Goal: Task Accomplishment & Management: Use online tool/utility

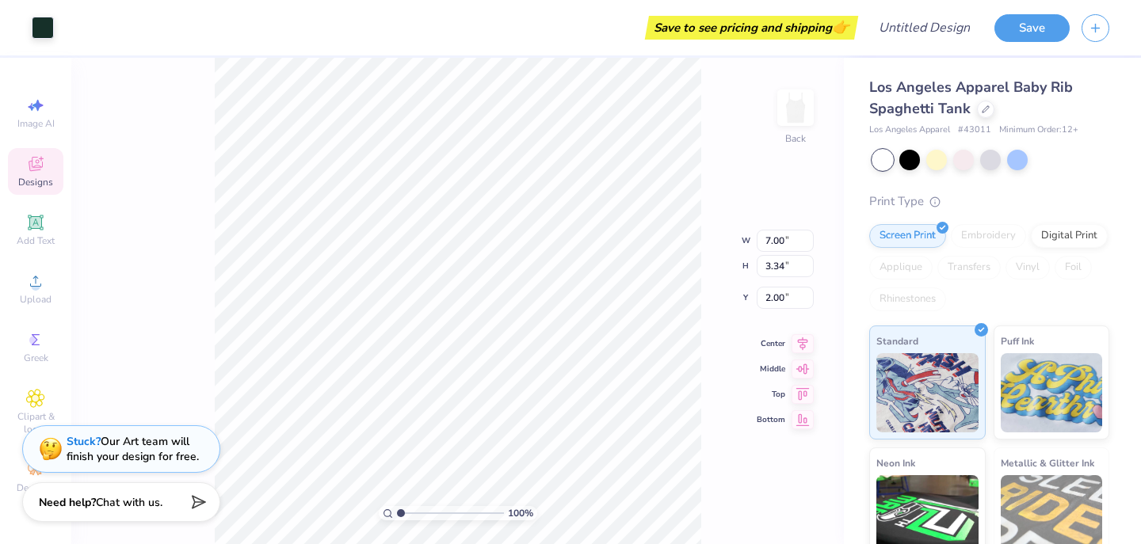
type input "2.01"
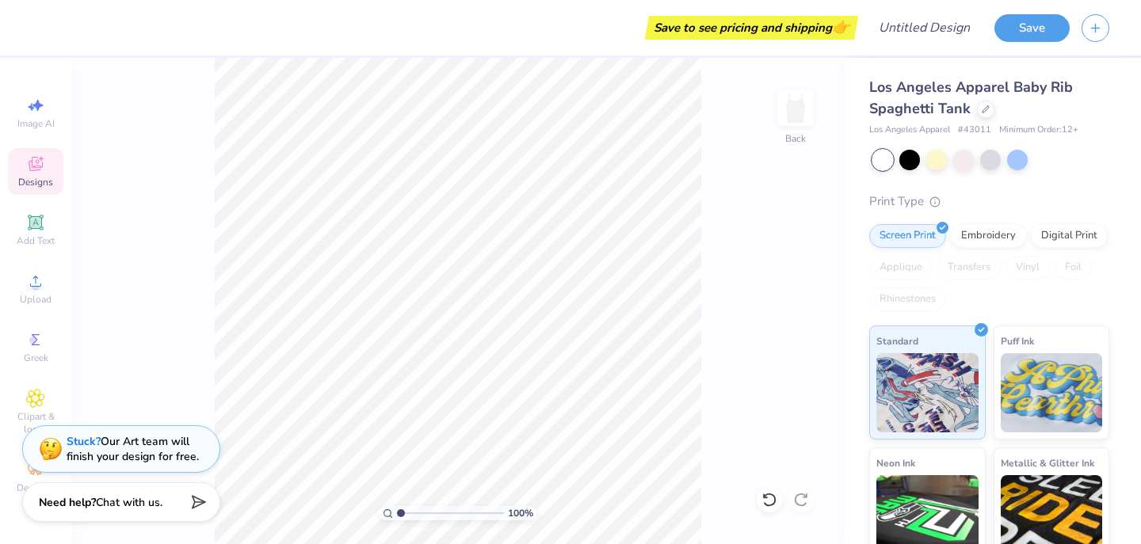
click at [36, 162] on icon at bounding box center [36, 164] width 14 height 14
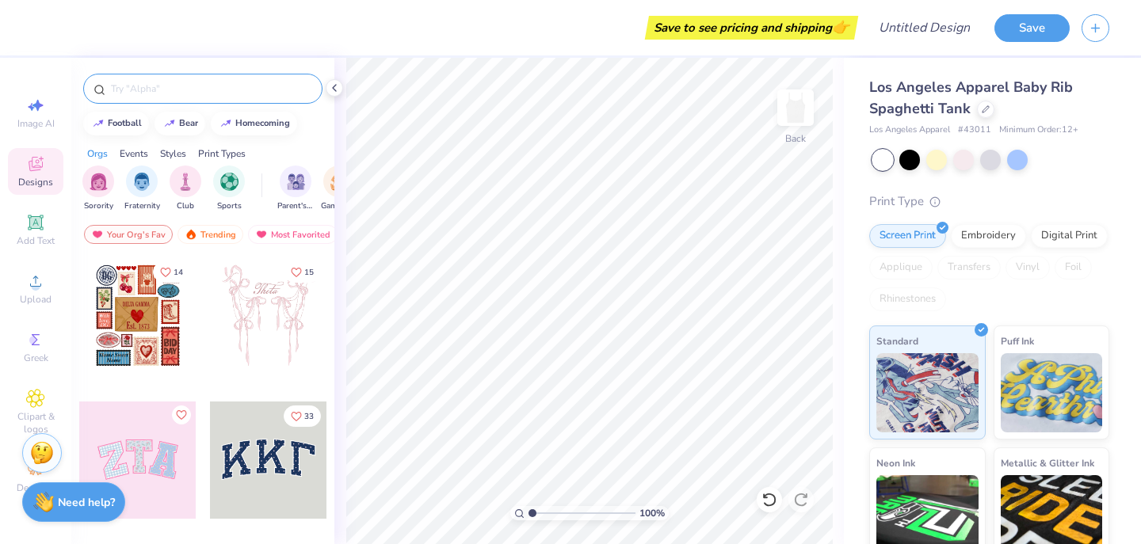
click at [213, 89] on input "text" at bounding box center [210, 89] width 203 height 16
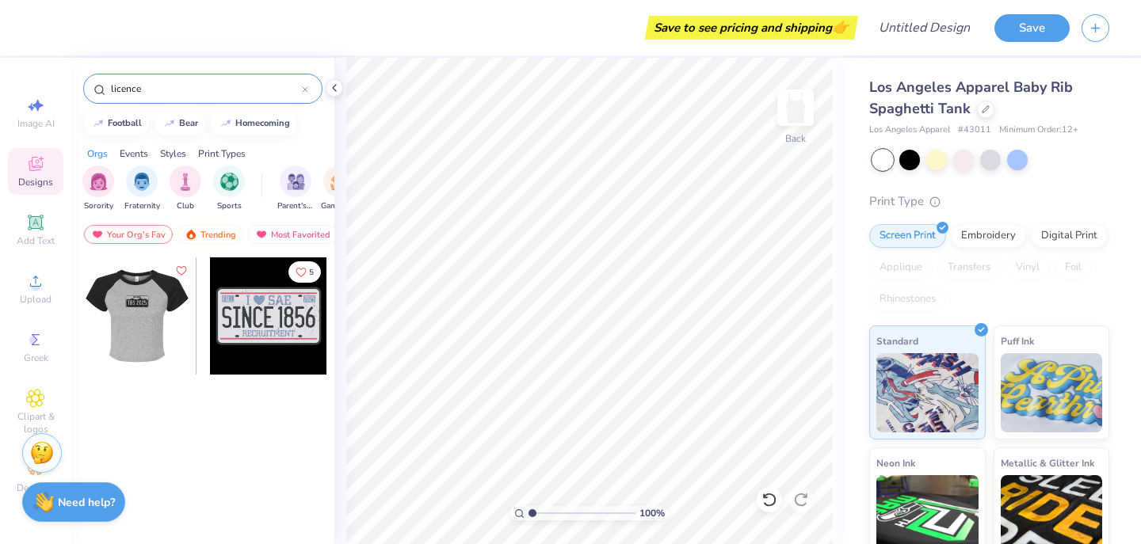
type input "licence"
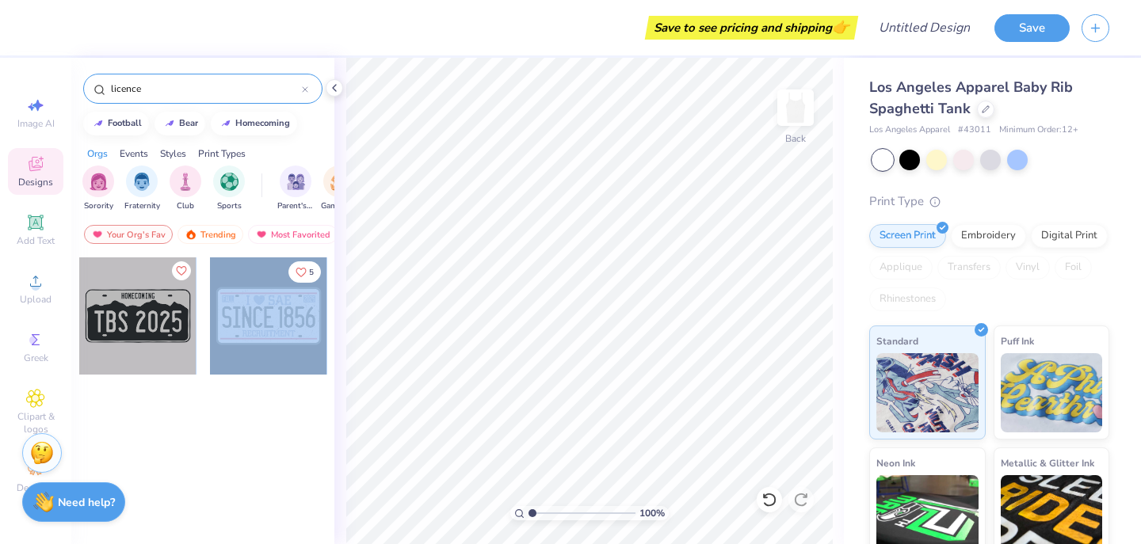
click at [355, 350] on div "Save to see pricing and shipping 👉 Design Title Save Image AI Designs Add Text …" at bounding box center [570, 272] width 1141 height 544
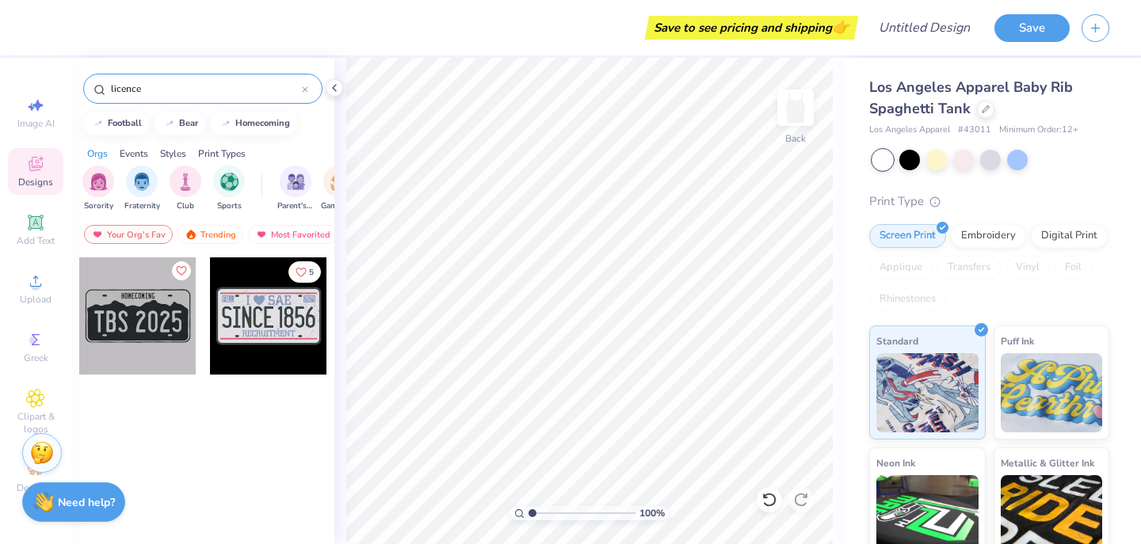
click at [118, 319] on div at bounding box center [137, 315] width 117 height 117
type input "5.86"
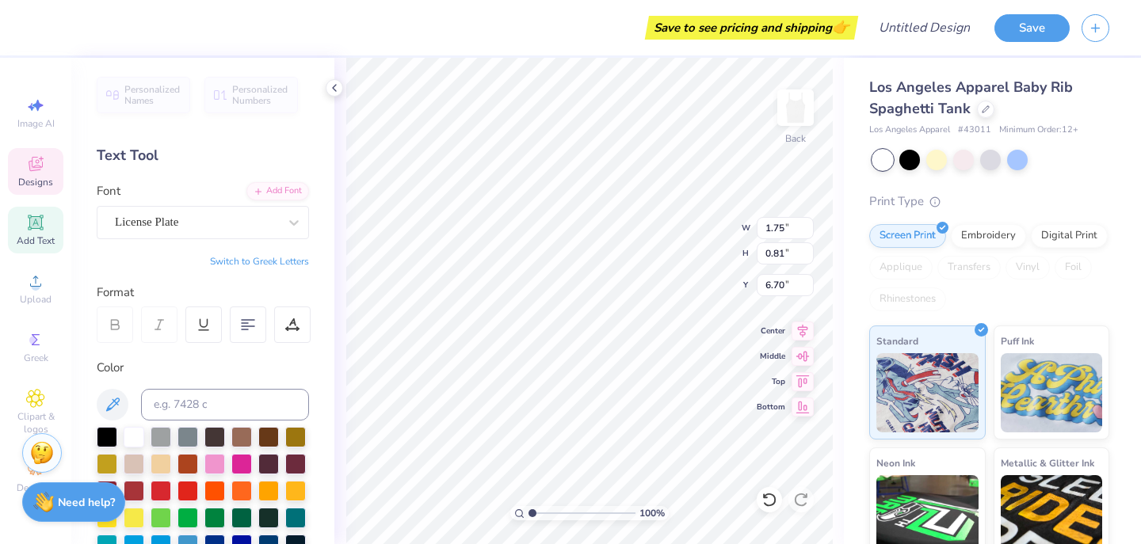
type input "3.97"
type input "1.98"
type input "5.89"
type input "6.50"
type input "3.25"
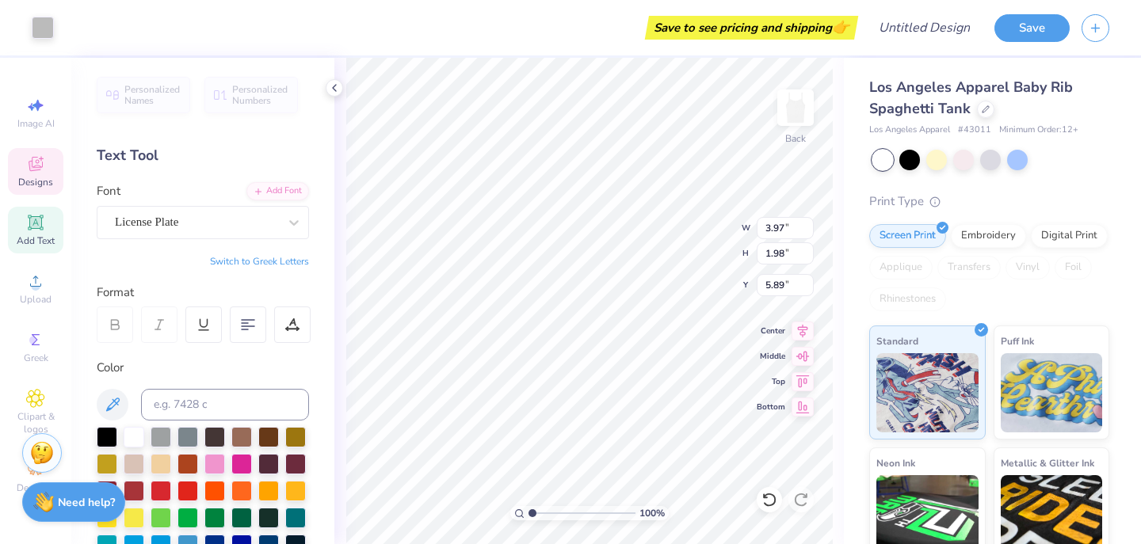
type input "4.63"
click at [767, 503] on icon at bounding box center [769, 500] width 16 height 16
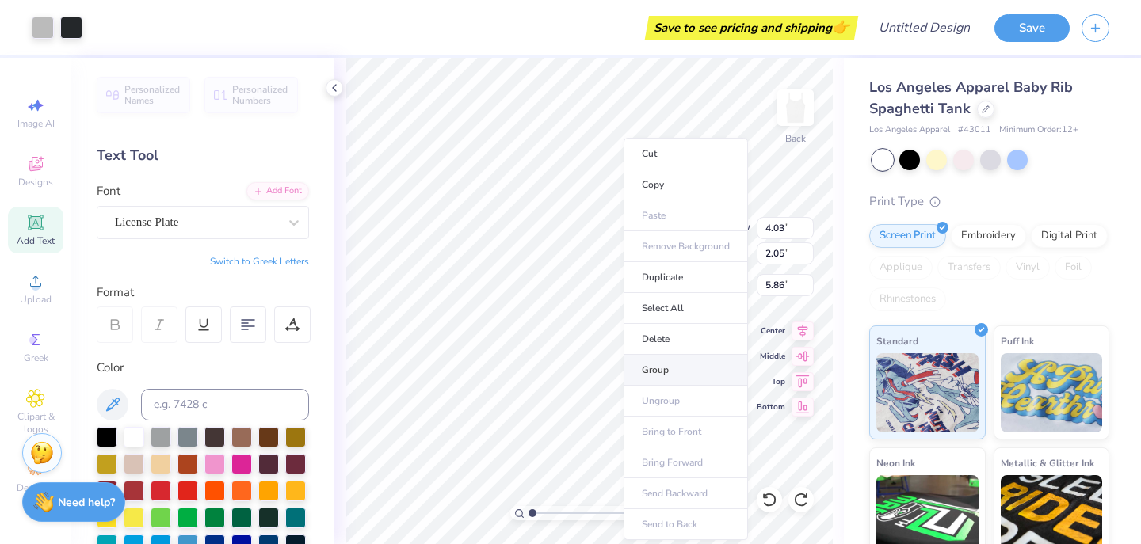
click at [653, 375] on li "Group" at bounding box center [685, 370] width 124 height 31
type input "6.05"
type input "3.07"
type input "4.43"
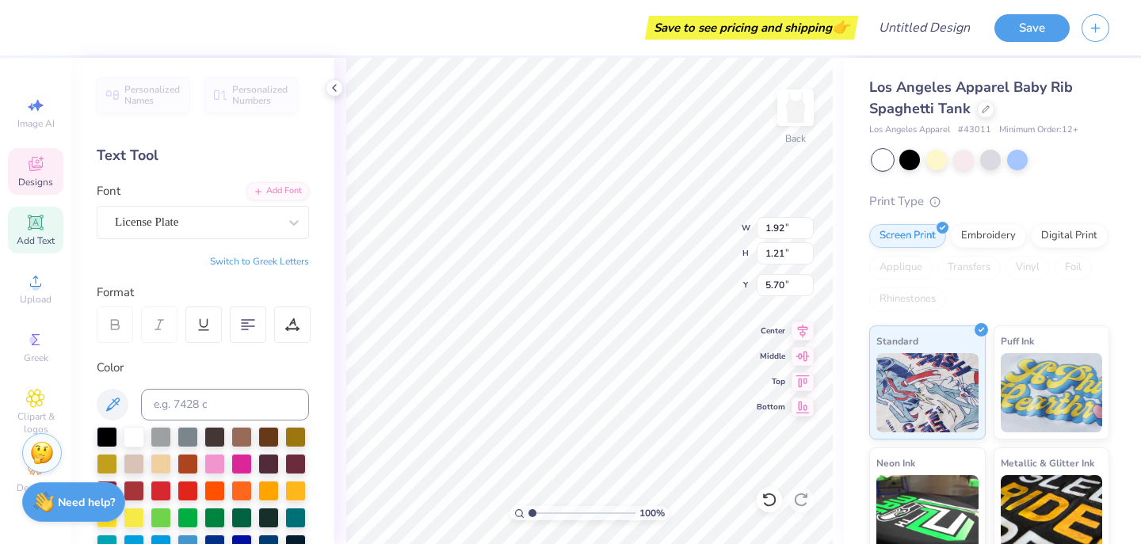
type input "1.92"
type input "1.21"
type textarea "Oak"
type input "5.80"
type input "2.35"
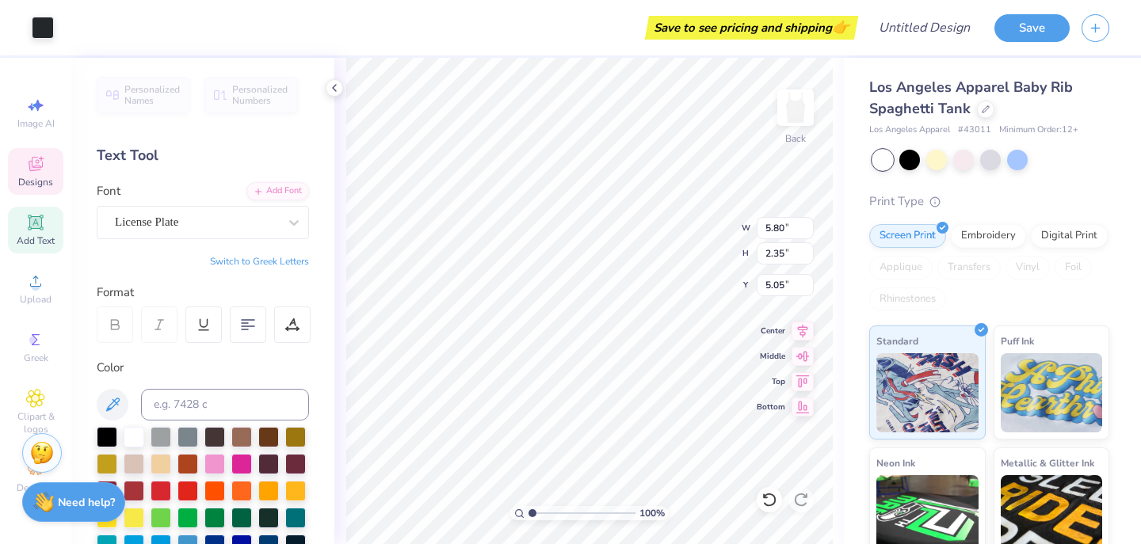
type input "4.98"
type input "5.80"
type input "2.35"
type input "4.98"
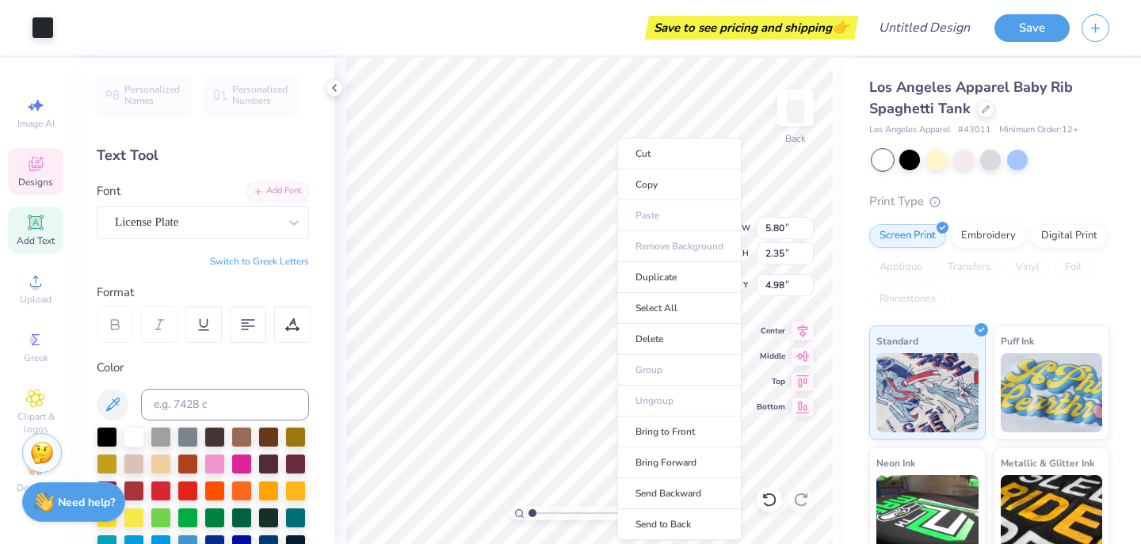
click at [666, 395] on ul "Cut Copy Paste Remove Background Duplicate Select All Delete Group Ungroup Brin…" at bounding box center [679, 339] width 124 height 402
click at [679, 390] on ul "Cut Copy Paste Remove Background Duplicate Select All Delete Group Ungroup Brin…" at bounding box center [684, 339] width 124 height 402
click at [679, 398] on ul "Cut Copy Paste Remove Background Duplicate Select All Delete Group Ungroup Brin…" at bounding box center [684, 339] width 124 height 402
click at [626, 413] on ul "Cut Copy Paste Remove Background Duplicate Select All Delete Group Ungroup Brin…" at bounding box center [684, 339] width 124 height 402
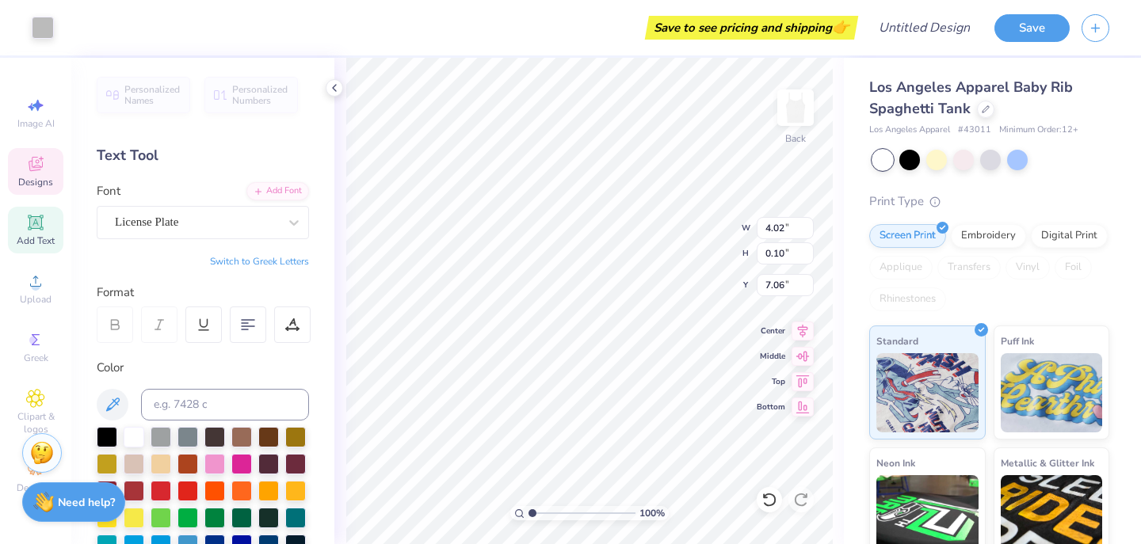
type input "5.80"
type input "2.35"
type input "4.98"
click at [767, 501] on icon at bounding box center [769, 500] width 16 height 16
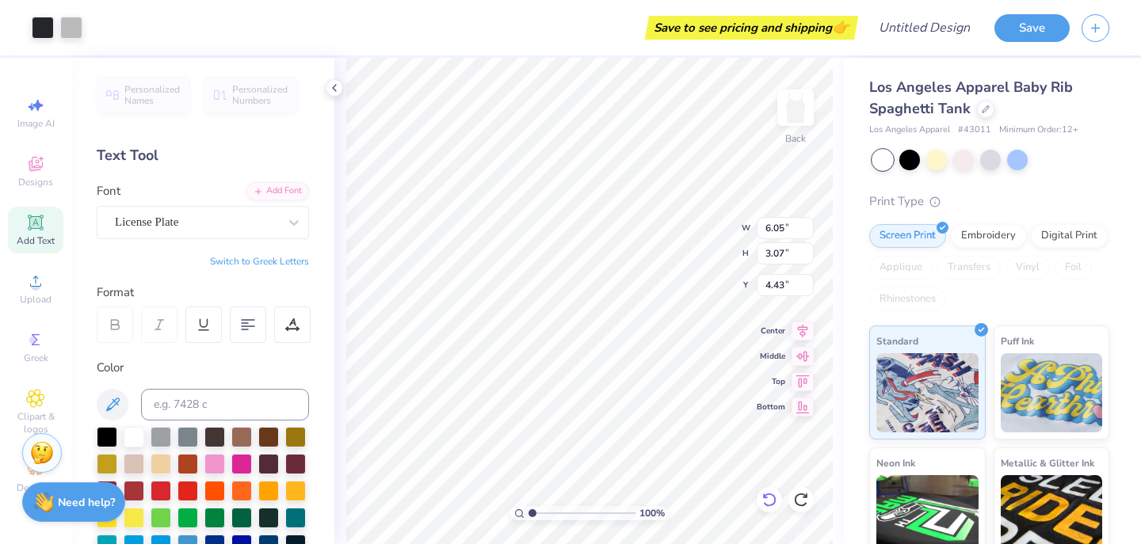
click at [767, 501] on icon at bounding box center [769, 500] width 16 height 16
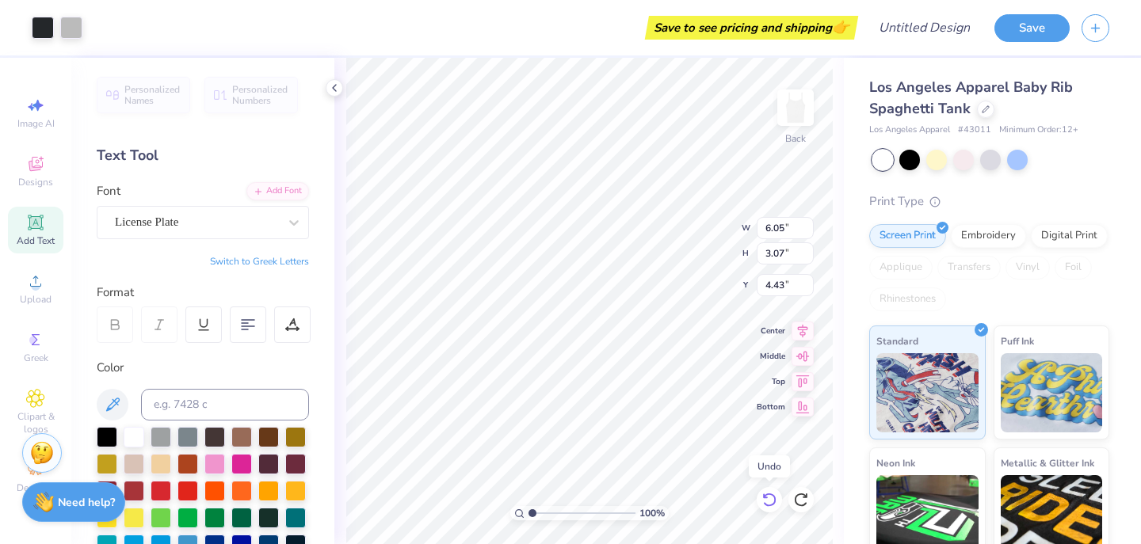
click at [767, 501] on icon at bounding box center [769, 500] width 16 height 16
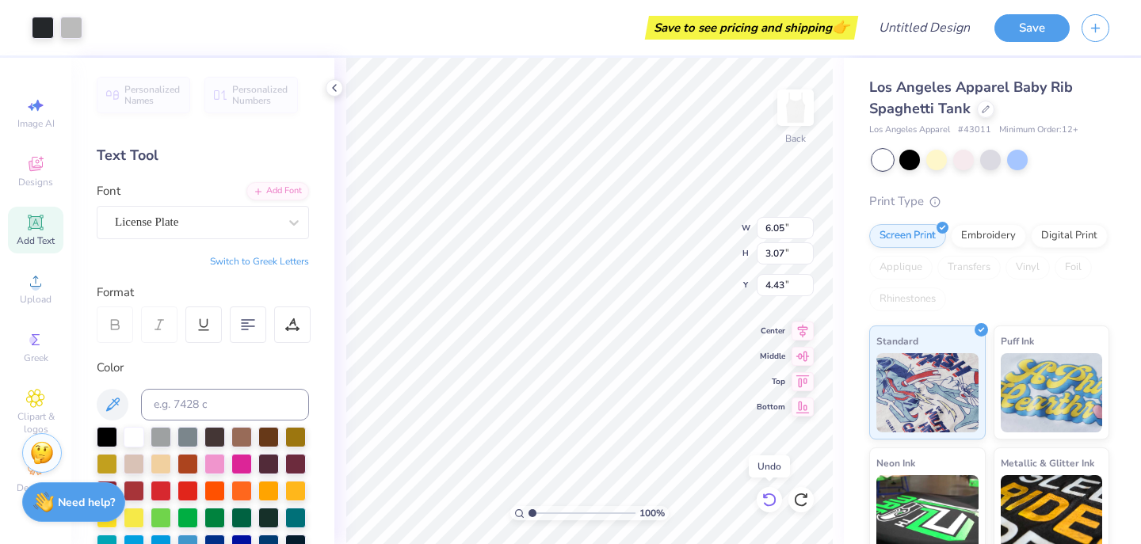
click at [767, 501] on icon at bounding box center [769, 500] width 16 height 16
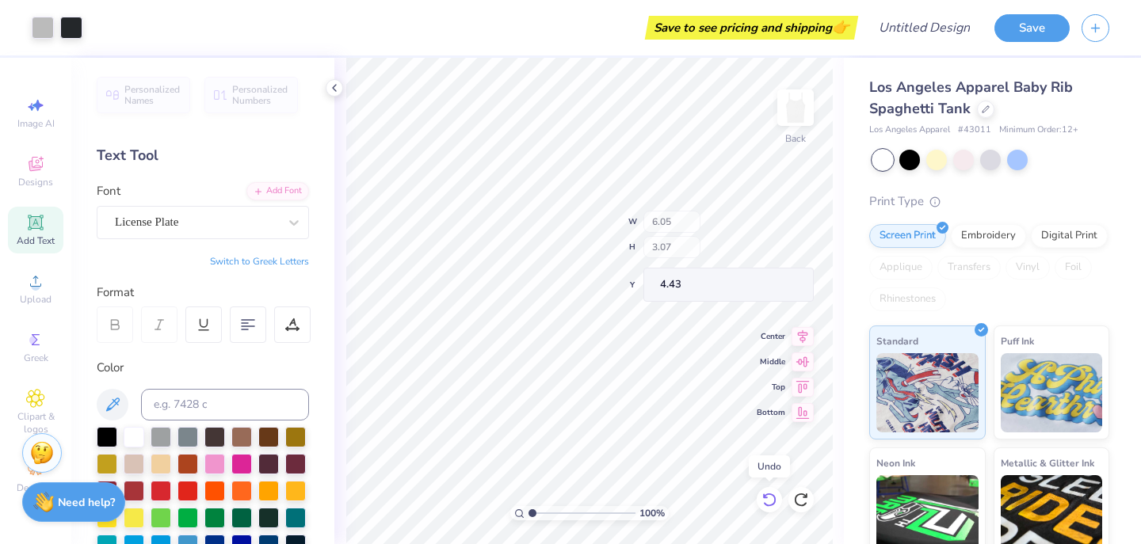
click at [767, 501] on icon at bounding box center [769, 500] width 16 height 16
type textarea "T"
type textarea "Oak"
type input "2.63"
type input "1.22"
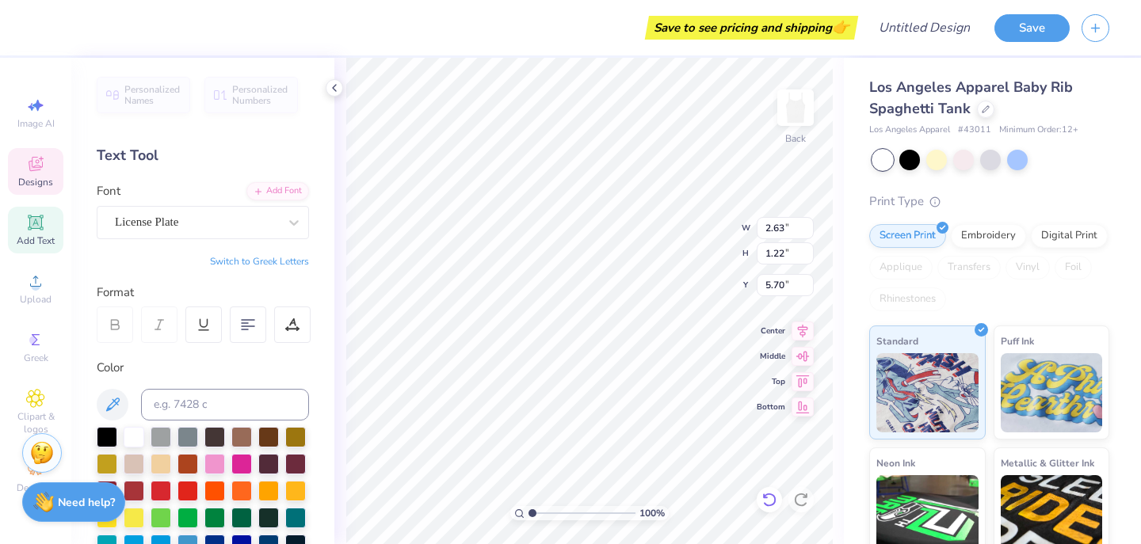
scroll to position [0, 1]
type textarea "‘BBg"
type input "5.60"
type input "1.93"
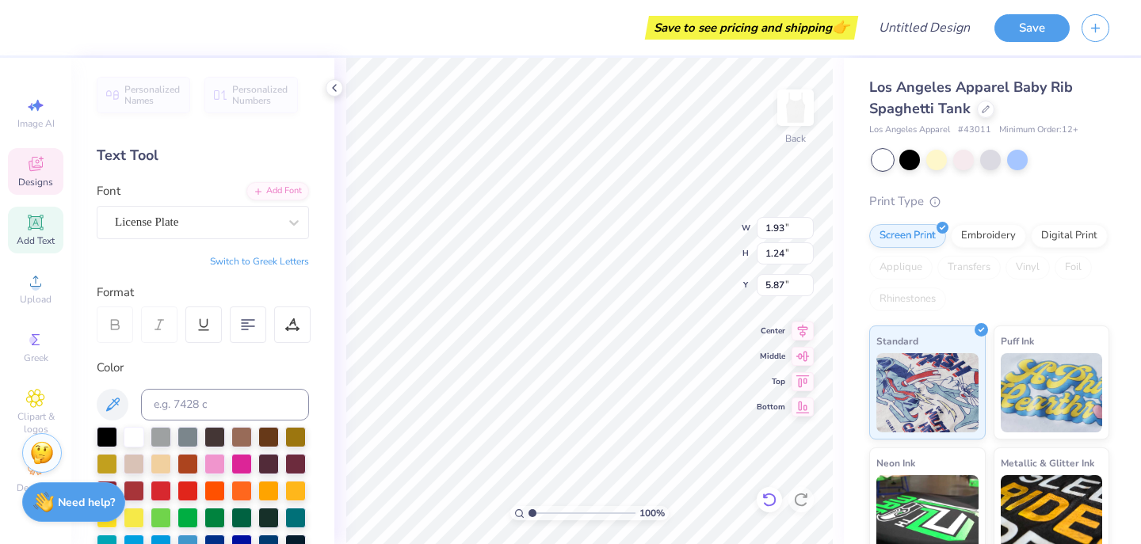
type input "5.60"
type textarea "chapter trip '25"
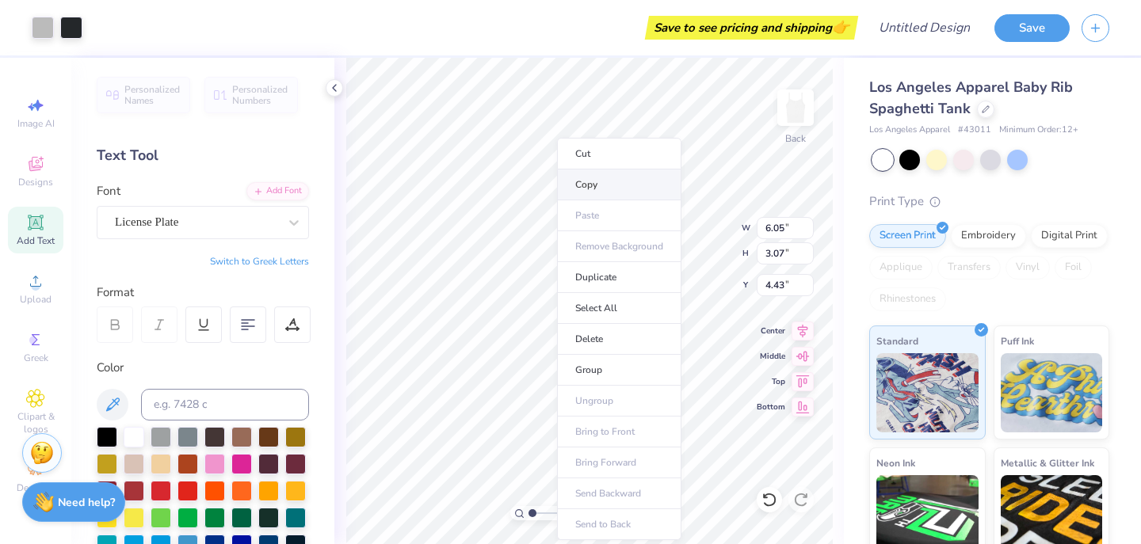
click at [616, 183] on li "Copy" at bounding box center [619, 184] width 124 height 31
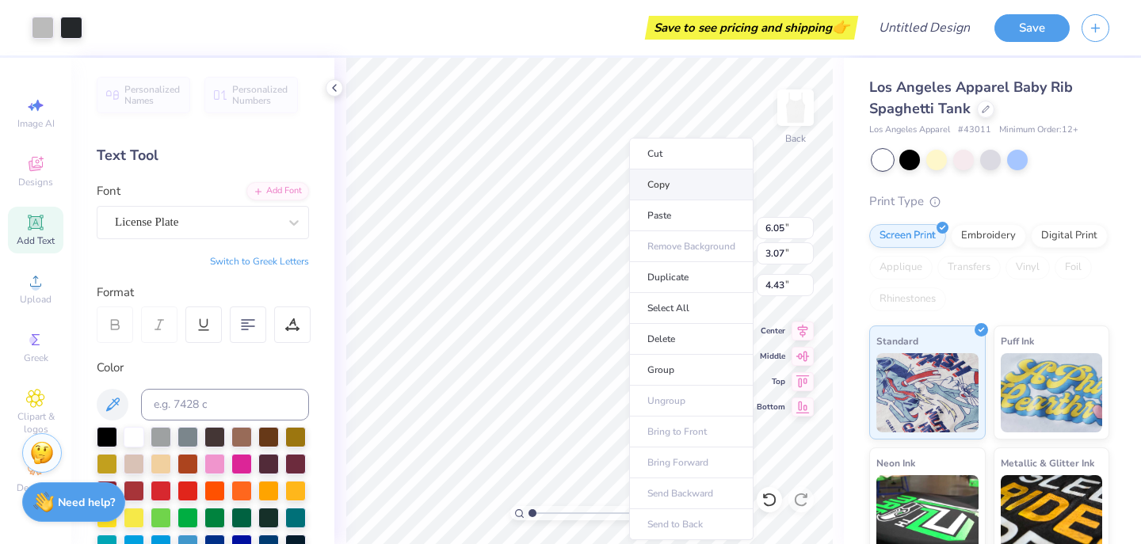
click at [681, 192] on li "Copy" at bounding box center [691, 184] width 124 height 31
